Goal: Task Accomplishment & Management: Manage account settings

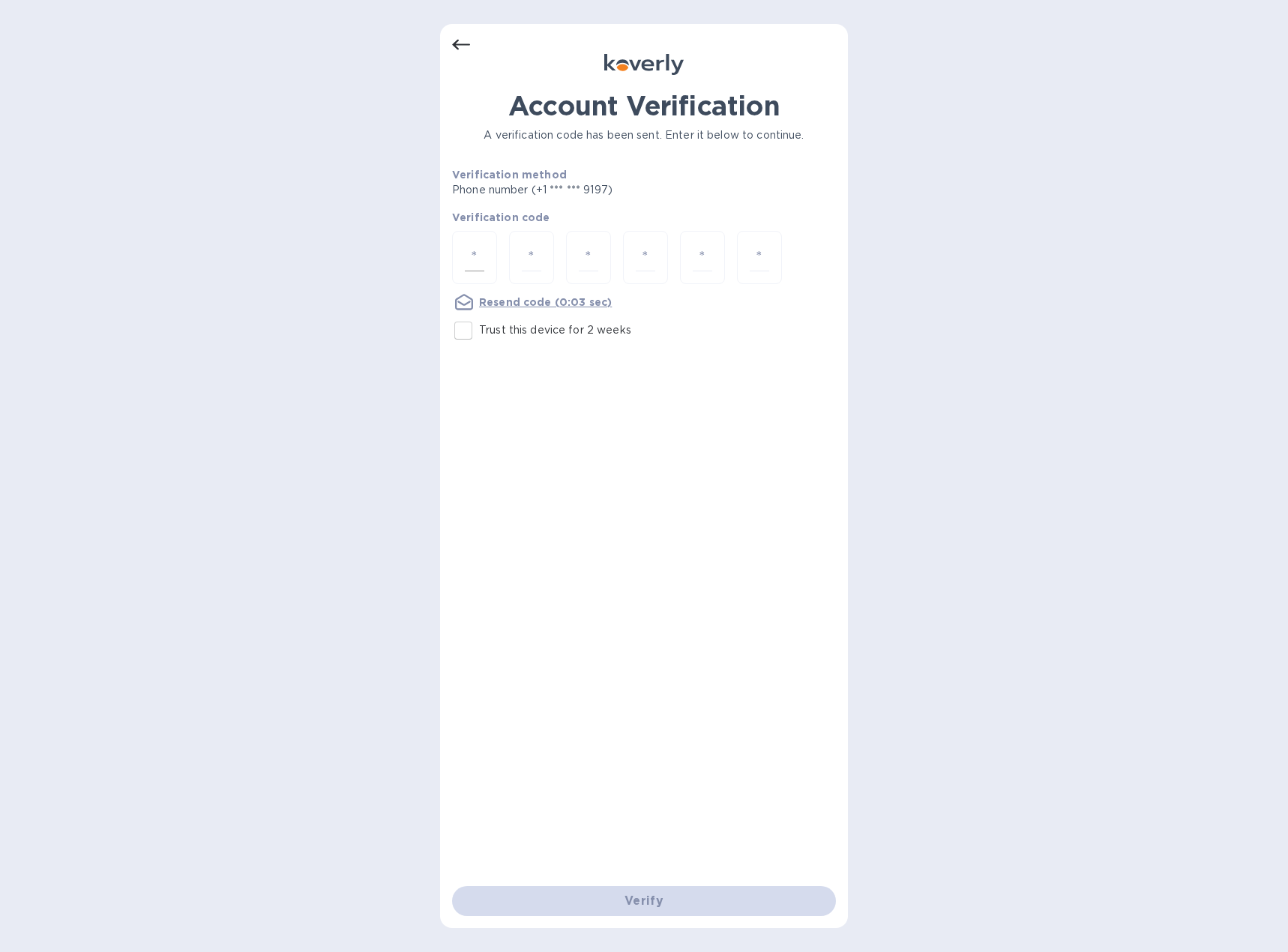
click at [459, 256] on div at bounding box center [474, 257] width 45 height 53
type input "3"
type input "5"
type input "2"
type input "4"
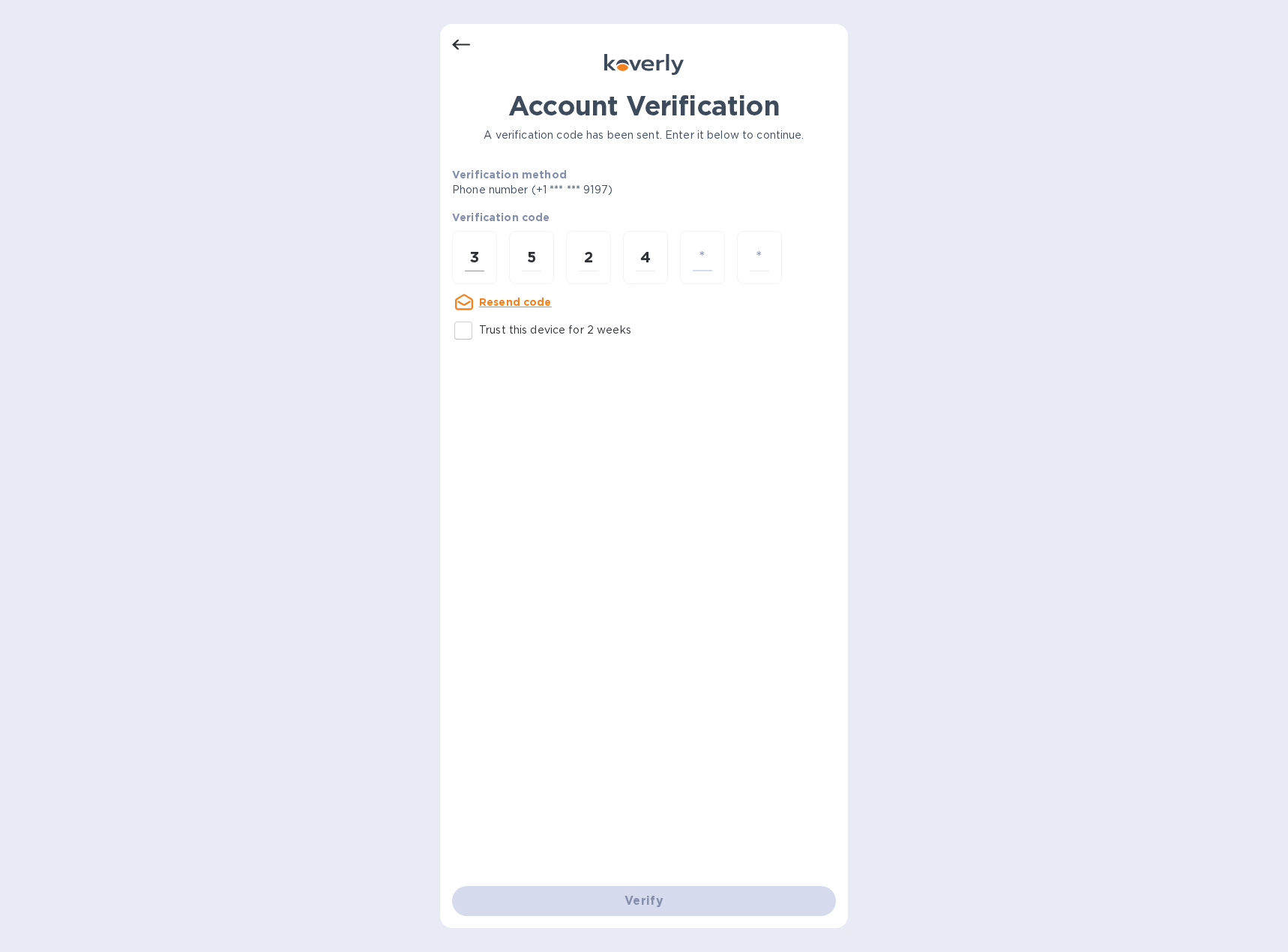
type input "9"
type input "7"
